Goal: Task Accomplishment & Management: Use online tool/utility

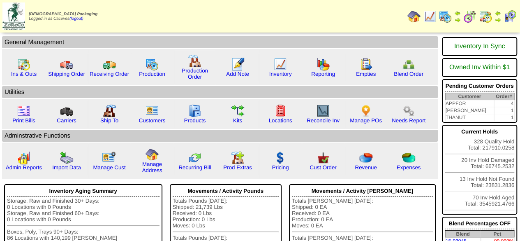
click at [449, 17] on img at bounding box center [445, 16] width 13 height 13
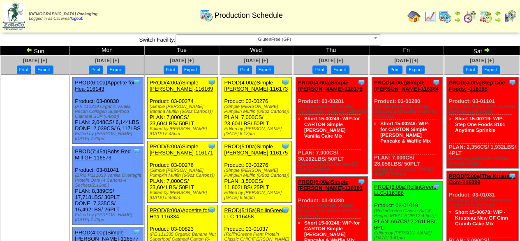
click at [180, 113] on div "(Simple [PERSON_NAME] Banana Muffin (6/9oz Cartons))" at bounding box center [184, 109] width 68 height 10
drag, startPoint x: 178, startPoint y: 110, endPoint x: 146, endPoint y: 106, distance: 33.1
click at [147, 106] on div "Clone Item PROD(4:00a)Simple [PERSON_NAME]-116169 Simple [PERSON_NAME] Schedule…" at bounding box center [182, 107] width 70 height 61
copy div "(Simple [PERSON_NAME] Banana Muffin (6/9oz Cartons)"
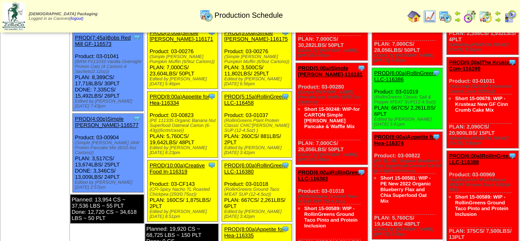
scroll to position [133, 0]
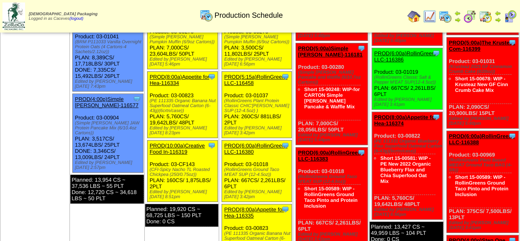
drag, startPoint x: 186, startPoint y: 105, endPoint x: 146, endPoint y: 94, distance: 41.8
click at [147, 94] on div "Clone Item PROD(8:00a)Appetite for Hea-116334 Appetite for Healthy Living Sched…" at bounding box center [182, 105] width 70 height 66
copy div "(PE 111335 Organic Banana Nut Superfood Oatmeal Carton (6-43g)(6crtn/case)"
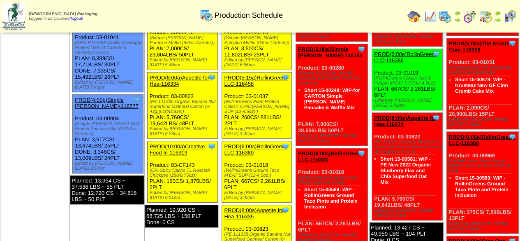
scroll to position [0, 0]
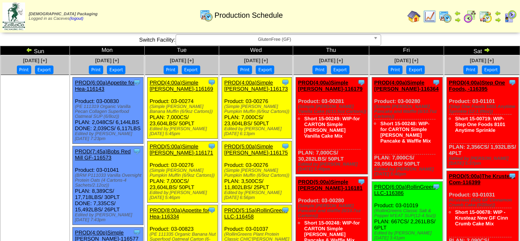
drag, startPoint x: 178, startPoint y: 111, endPoint x: 148, endPoint y: 107, distance: 30.7
click at [150, 107] on div "(Simple Mills Banana Muffin (6/9oz Cartons))" at bounding box center [184, 109] width 68 height 10
copy div "(Simple Mills Banana Muffin (6/9oz Cartons)"
click at [518, 59] on div "Sep 13 [+]" at bounding box center [481, 61] width 75 height 10
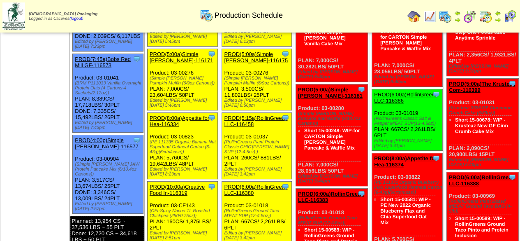
scroll to position [98, 0]
